Goal: Task Accomplishment & Management: Manage account settings

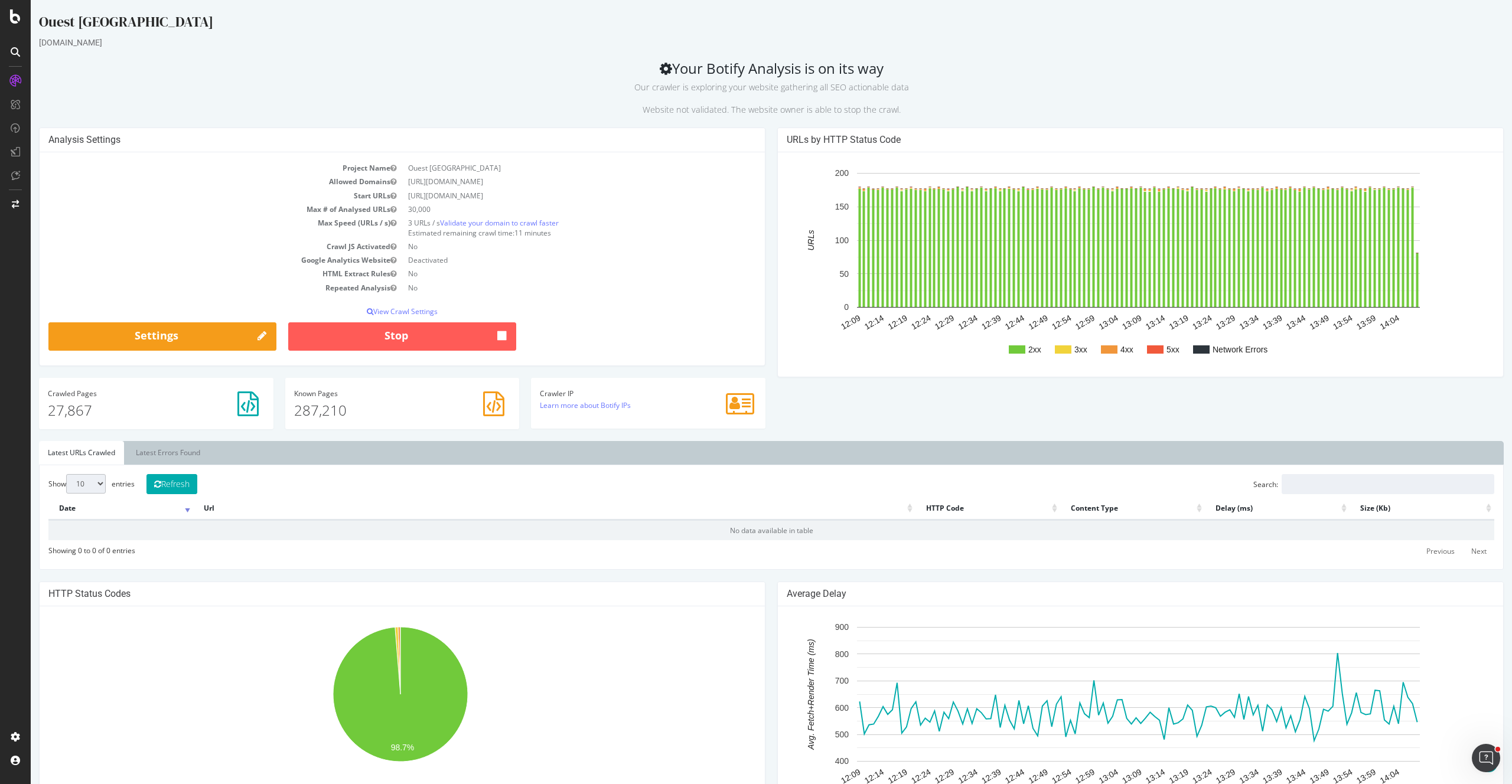
scroll to position [321, 0]
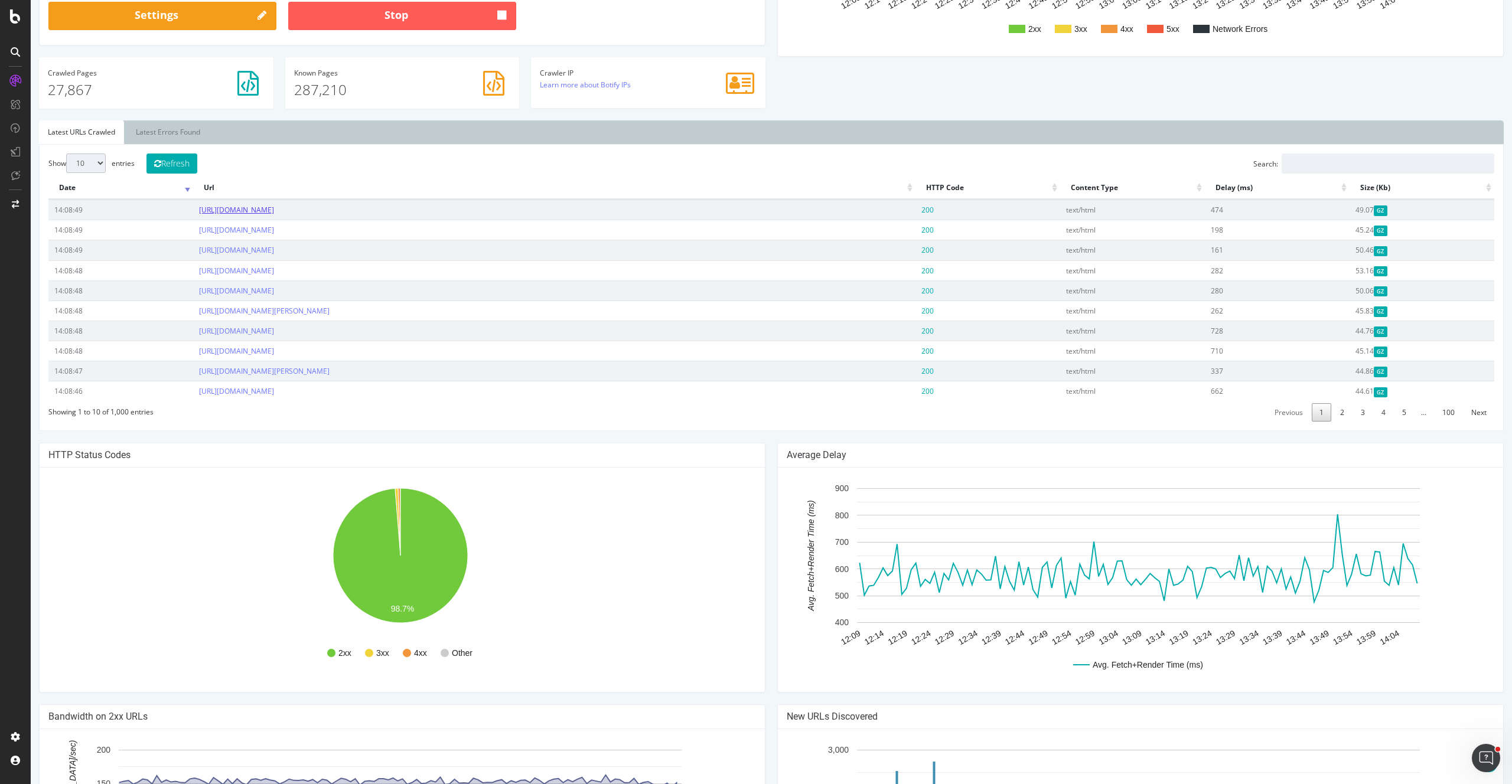
click at [274, 207] on link "https://www.ouest-france.fr/nouvelle-aquitaine/amure-79210/un-partenariat-gagna…" at bounding box center [237, 210] width 75 height 10
click at [274, 227] on link "https://www.ouest-france.fr/bretagne/saint-nicolas-du-tertre-56910/le-public-se…" at bounding box center [237, 230] width 75 height 10
click at [354, 278] on td "https://www.ouest-france.fr/sport/cyclisme/tour-de-france-femmes/video-le-gouve…" at bounding box center [554, 270] width 722 height 20
click at [274, 270] on link "https://www.ouest-france.fr/sport/cyclisme/tour-de-france-femmes/video-le-gouve…" at bounding box center [237, 271] width 75 height 10
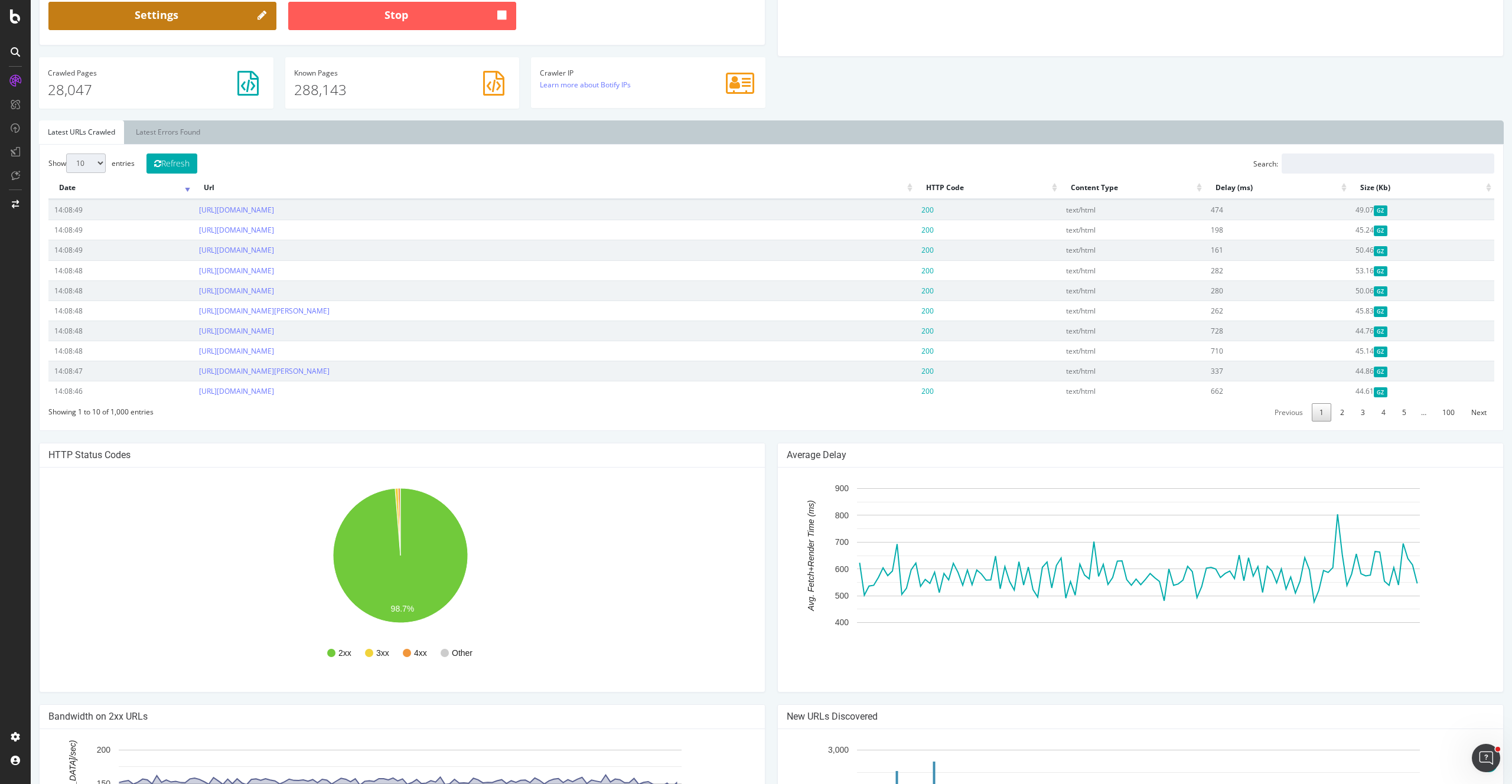
click at [181, 30] on link "Settings" at bounding box center [162, 16] width 228 height 29
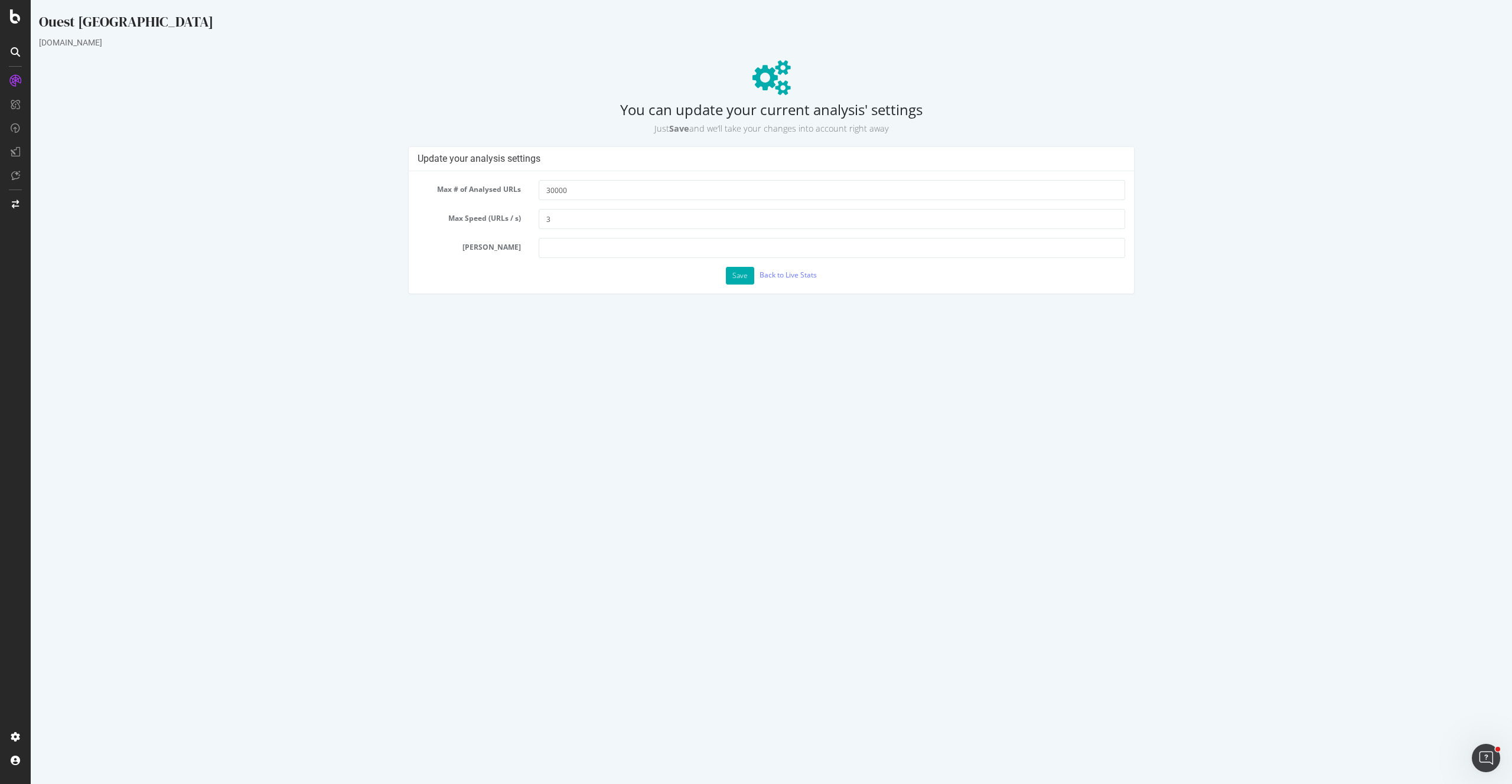
scroll to position [0, 0]
drag, startPoint x: 587, startPoint y: 194, endPoint x: 509, endPoint y: 186, distance: 78.4
click at [509, 186] on div "Max # of Analysed URLs 30000" at bounding box center [771, 190] width 725 height 20
type input "70000"
click at [732, 276] on button "Save" at bounding box center [740, 275] width 29 height 17
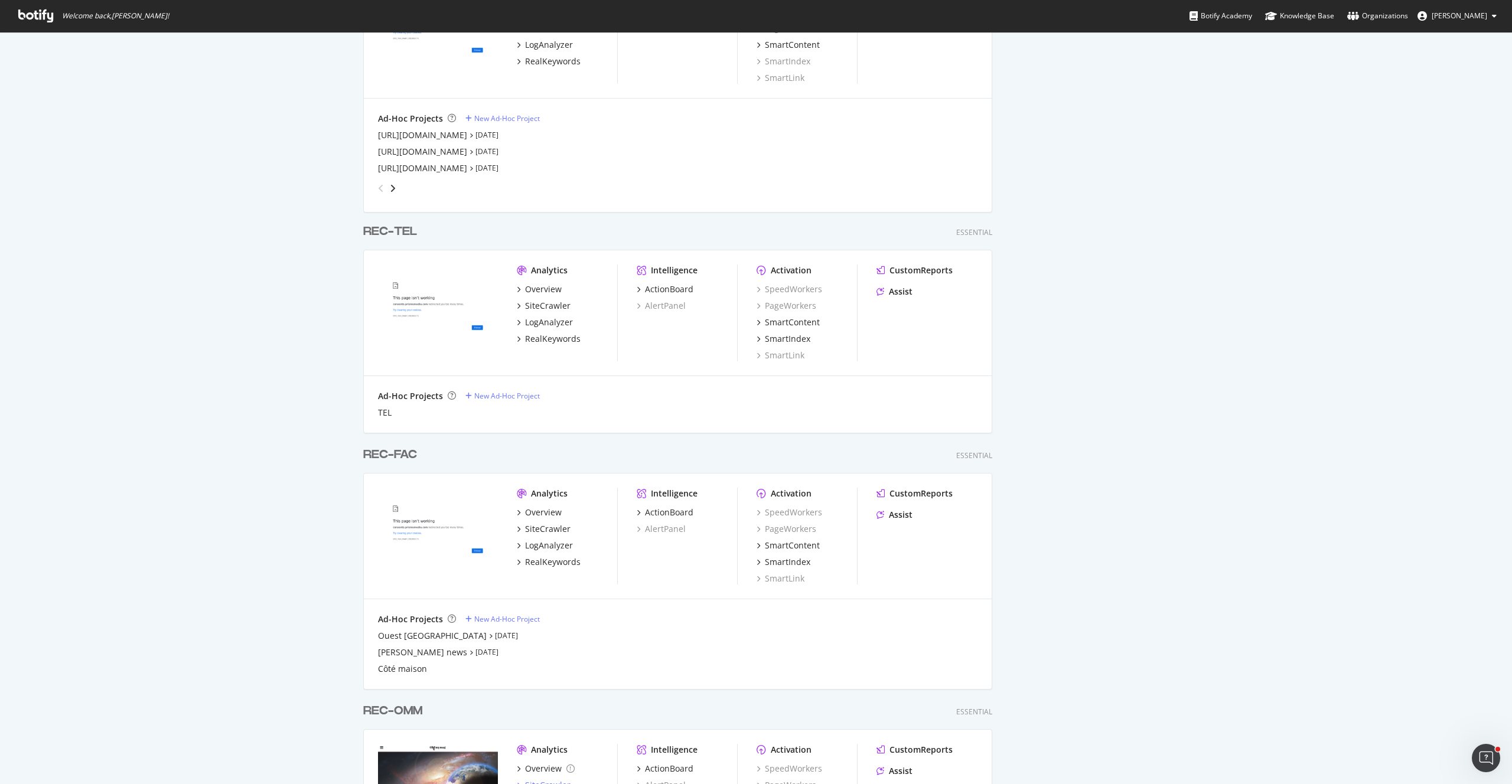
scroll to position [1077, 0]
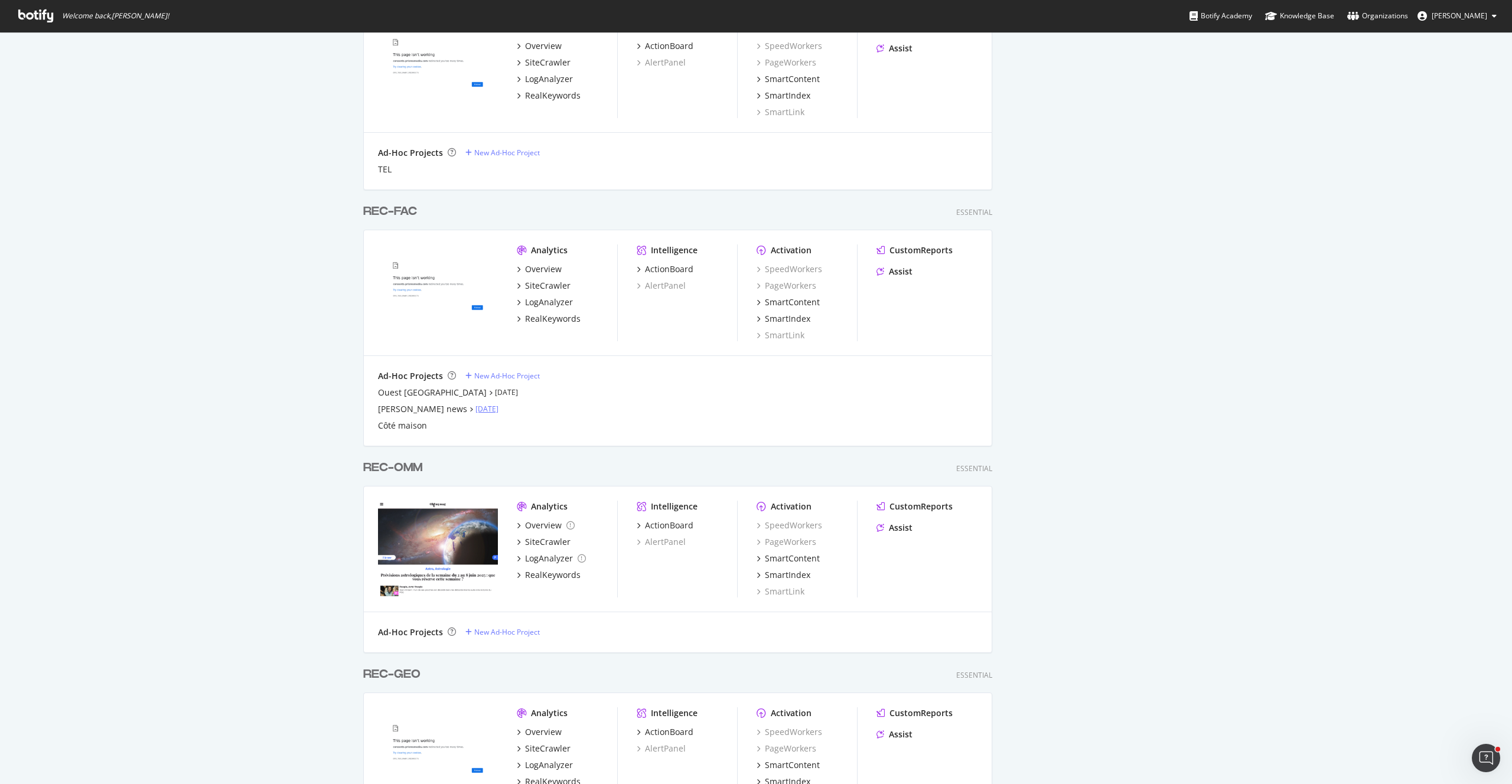
click at [481, 406] on link "[DATE]" at bounding box center [487, 409] width 23 height 10
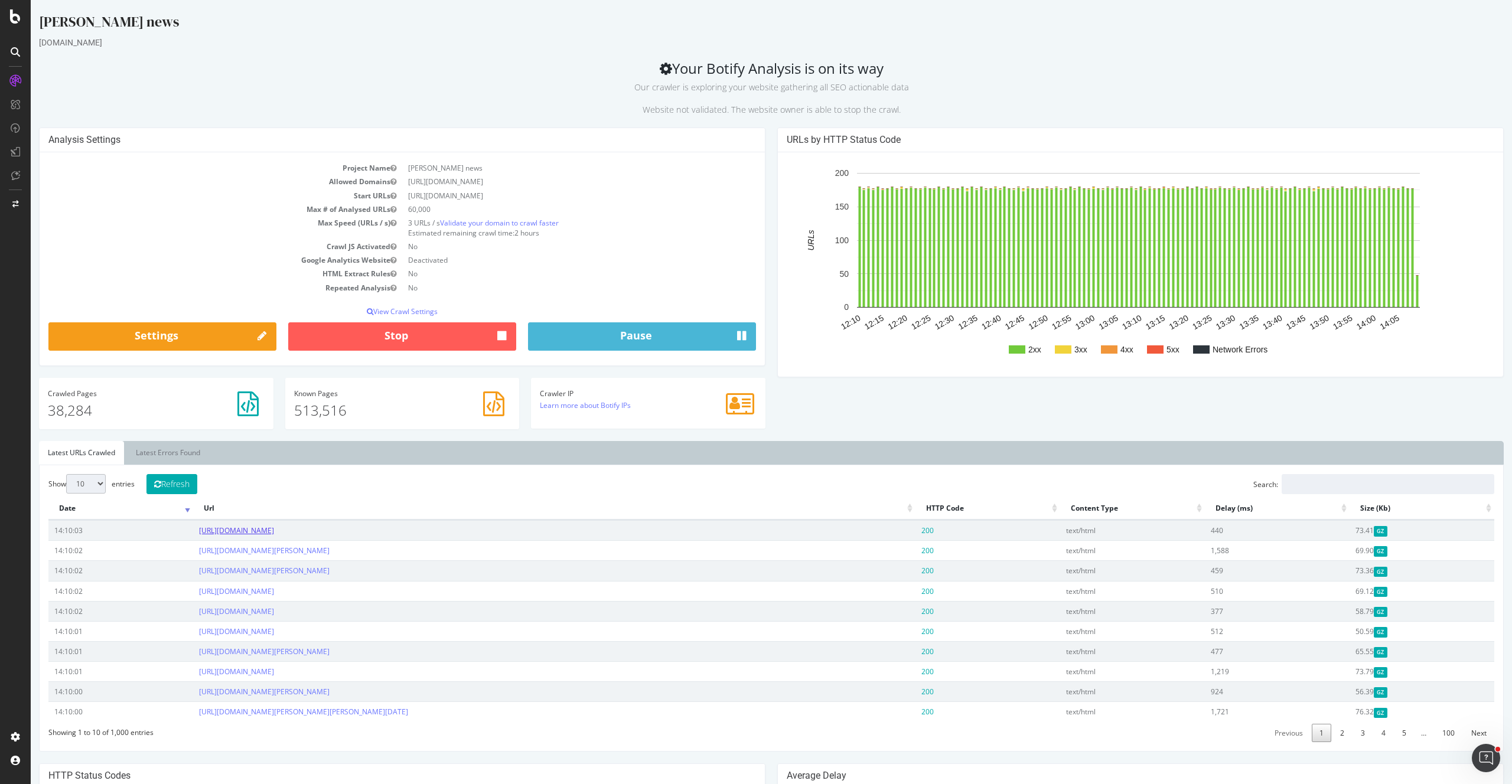
click at [274, 526] on link "[URL][DOMAIN_NAME]" at bounding box center [237, 531] width 75 height 10
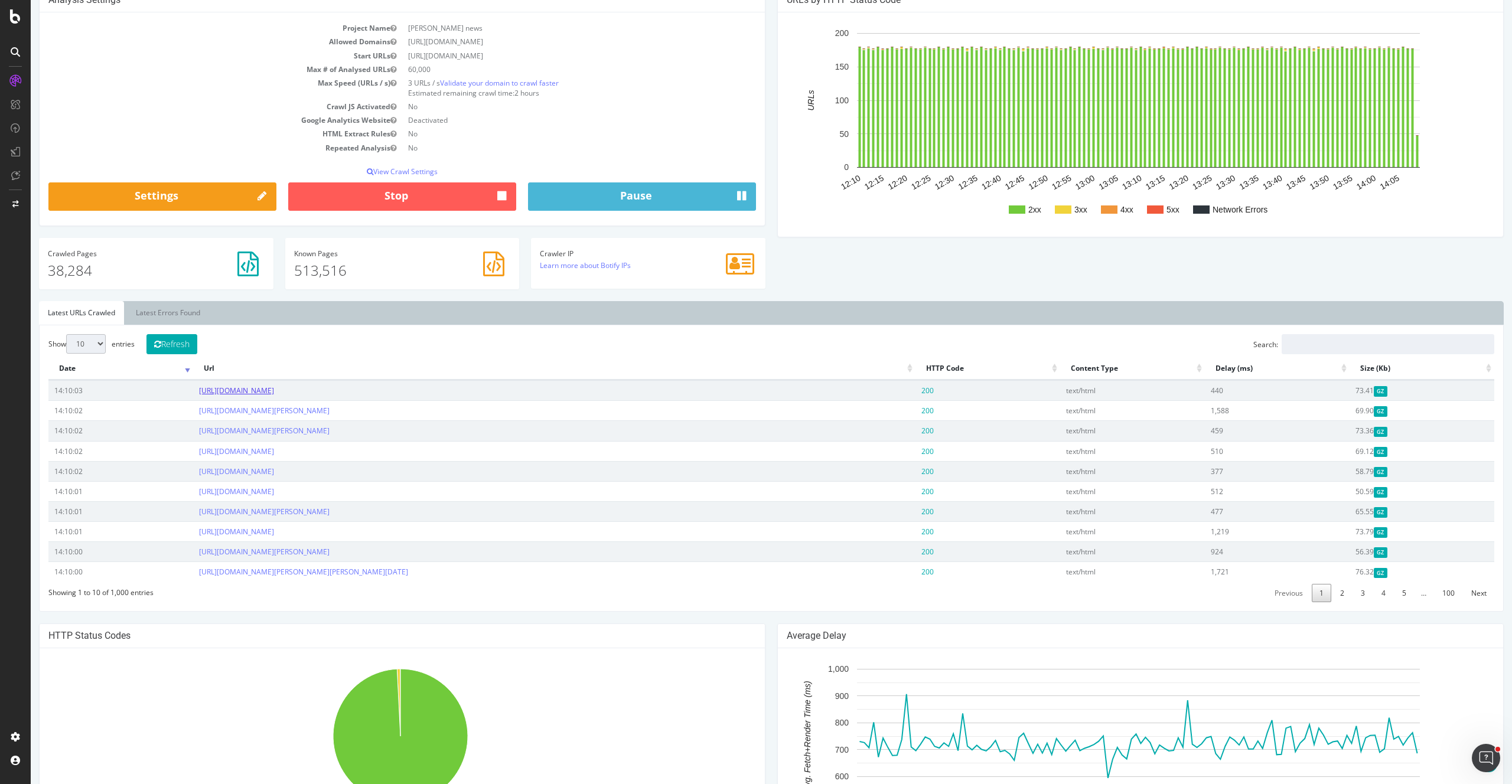
scroll to position [503, 0]
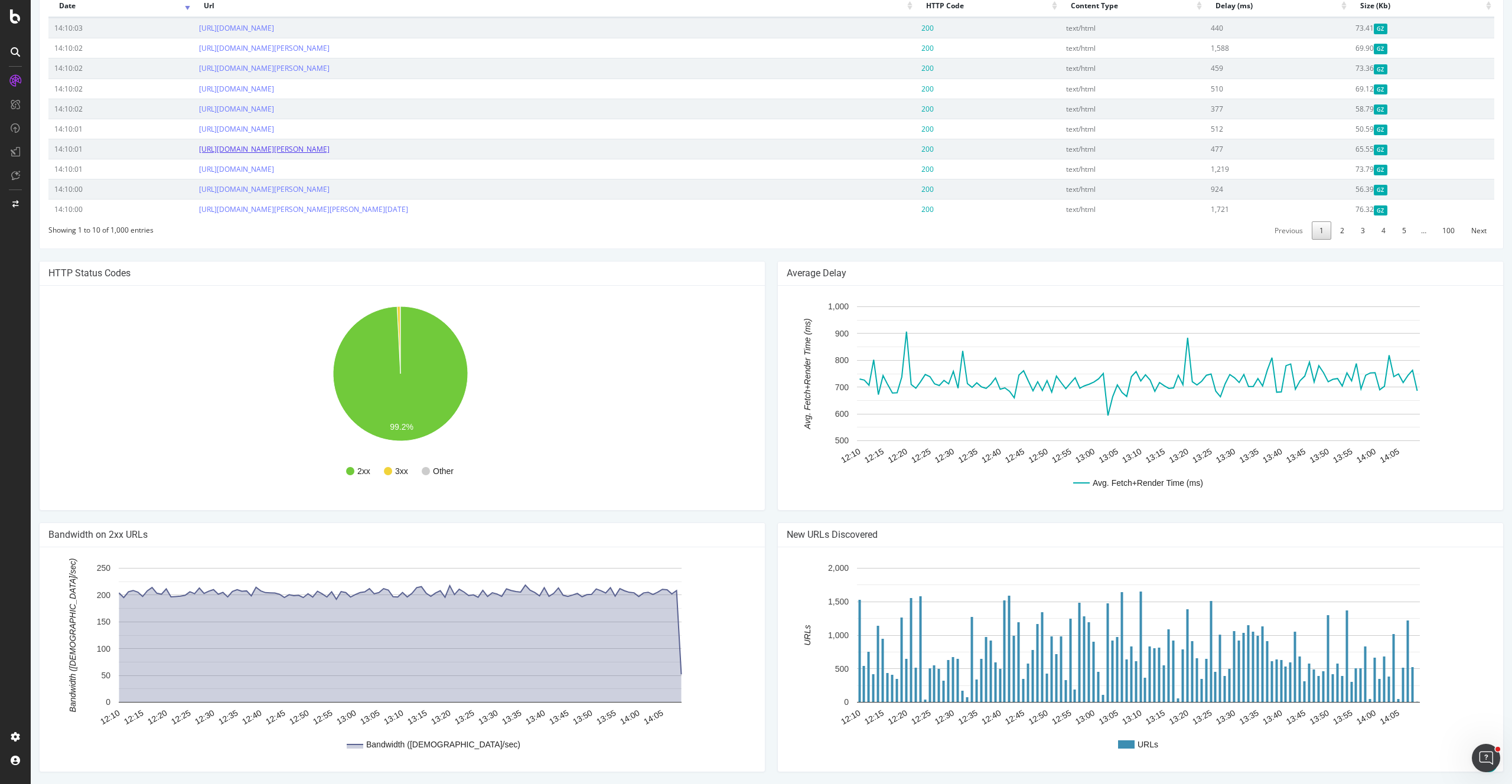
click at [329, 154] on link "[URL][DOMAIN_NAME][PERSON_NAME]" at bounding box center [264, 149] width 131 height 10
click at [397, 219] on td "[URL][DOMAIN_NAME][PERSON_NAME][PERSON_NAME][DATE]" at bounding box center [554, 209] width 722 height 20
click at [398, 214] on link "[URL][DOMAIN_NAME][PERSON_NAME][PERSON_NAME][DATE]" at bounding box center [303, 210] width 209 height 10
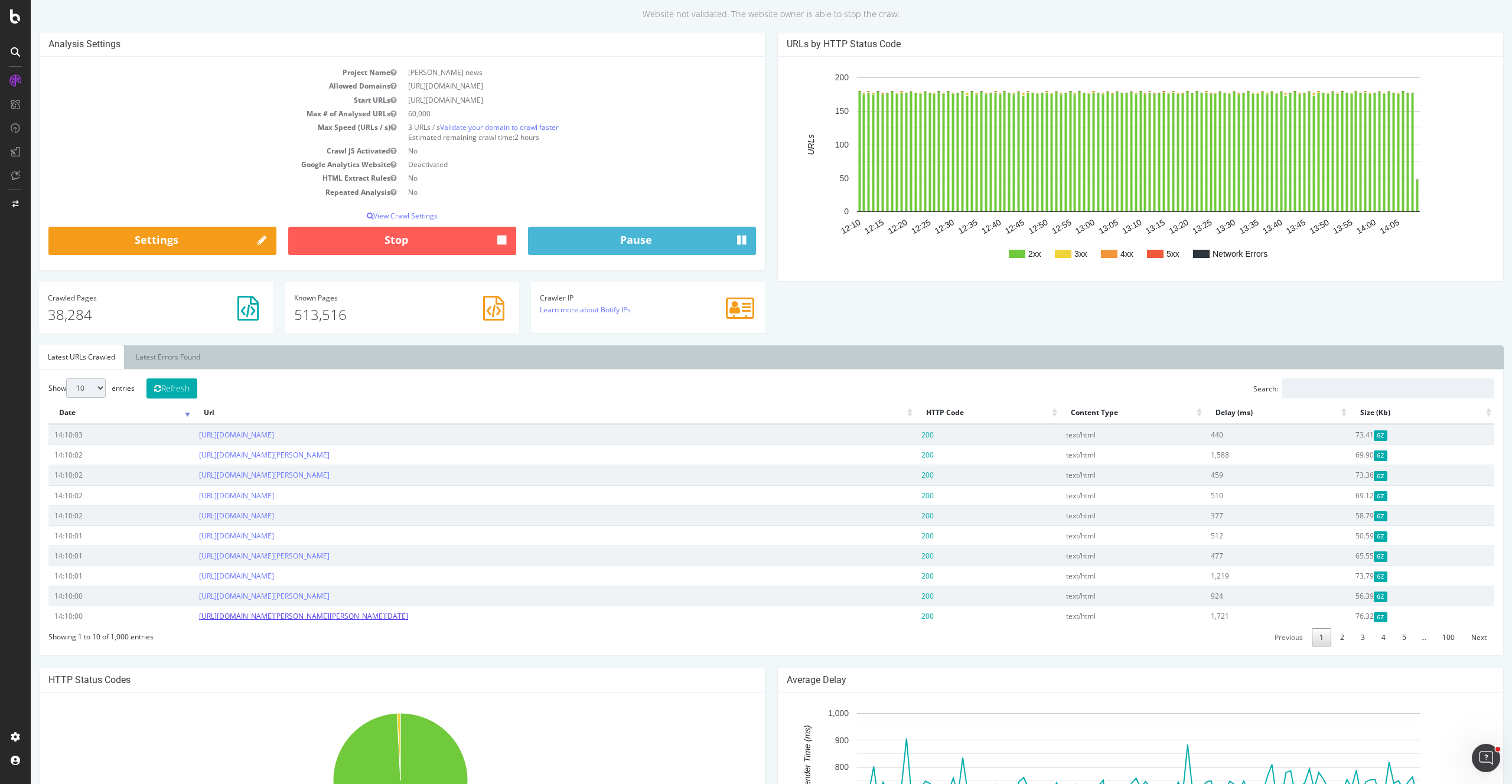
scroll to position [0, 0]
